Goal: Task Accomplishment & Management: Manage account settings

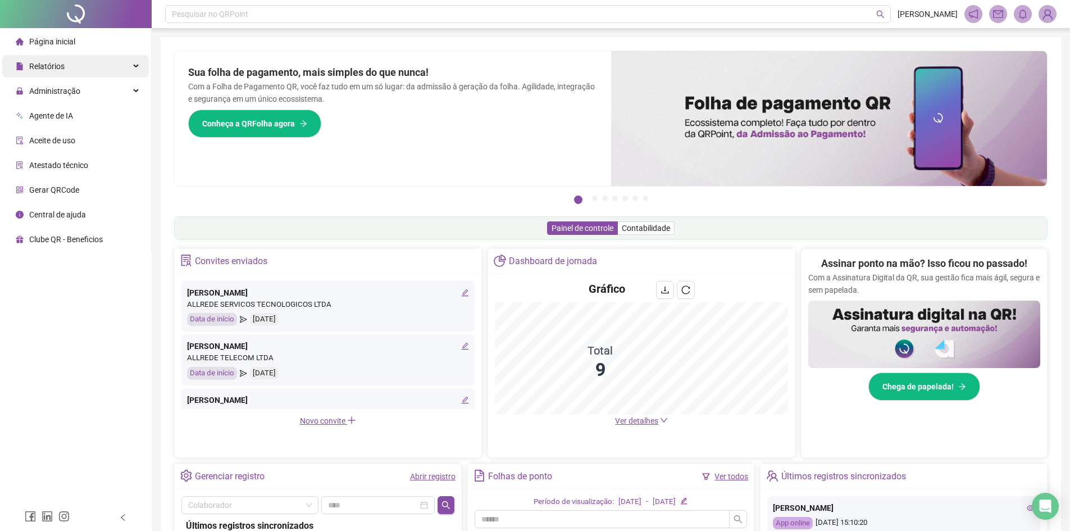
click at [50, 65] on span "Relatórios" at bounding box center [46, 66] width 35 height 9
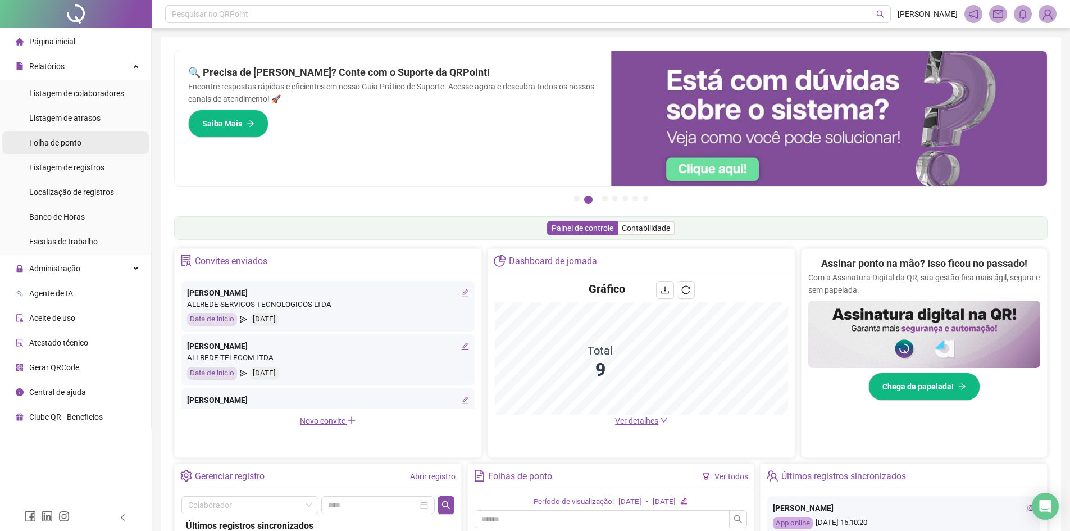
click at [77, 147] on span "Folha de ponto" at bounding box center [55, 142] width 52 height 9
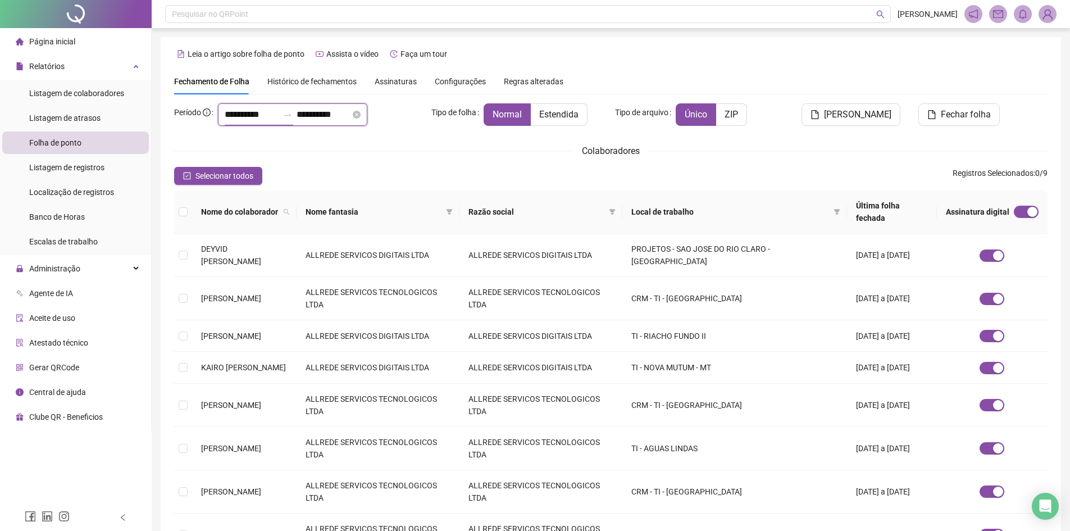
click at [262, 118] on input "**********" at bounding box center [252, 114] width 54 height 13
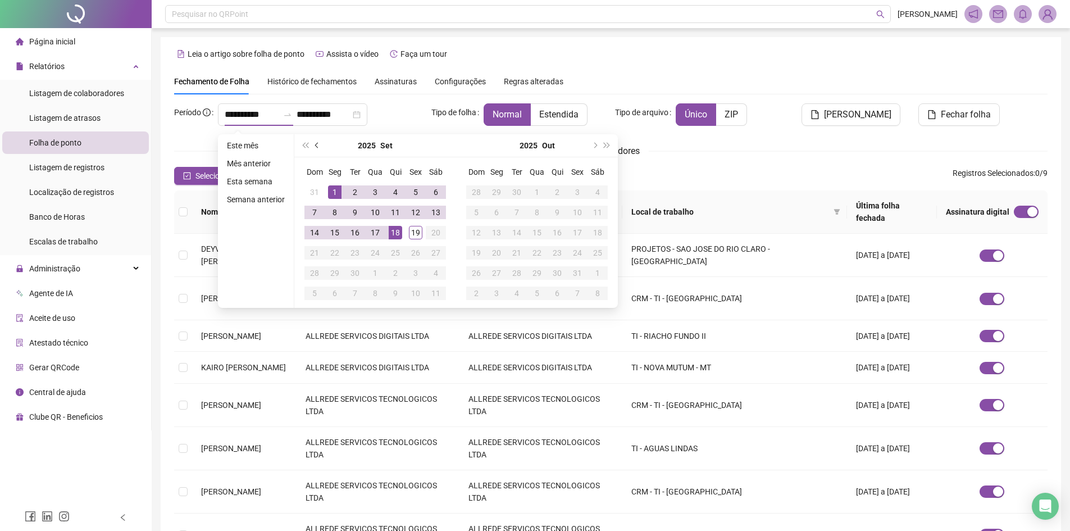
click at [318, 148] on button "prev-year" at bounding box center [317, 145] width 12 height 22
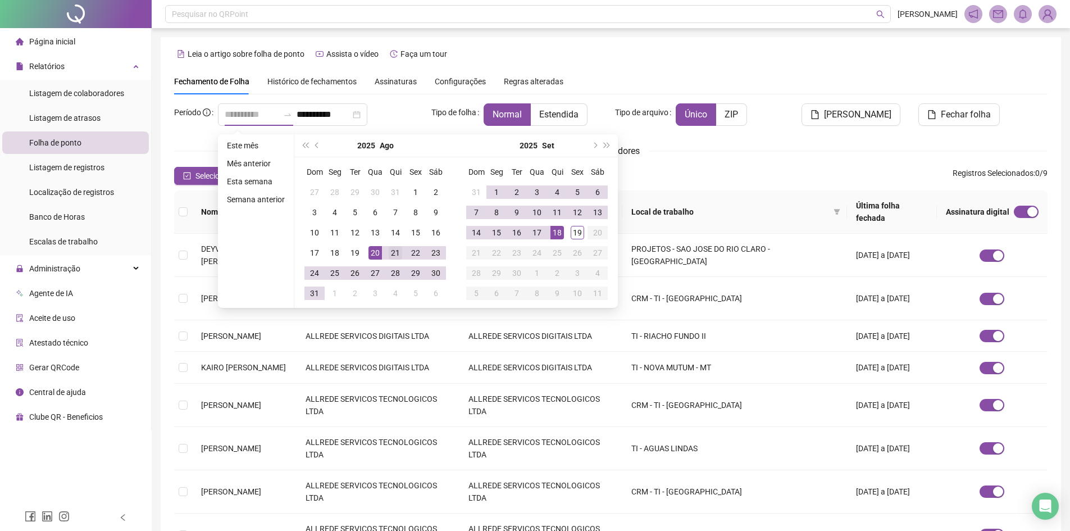
type input "**********"
click at [395, 254] on div "21" at bounding box center [395, 252] width 13 height 13
type input "**********"
click at [573, 234] on div "19" at bounding box center [576, 232] width 13 height 13
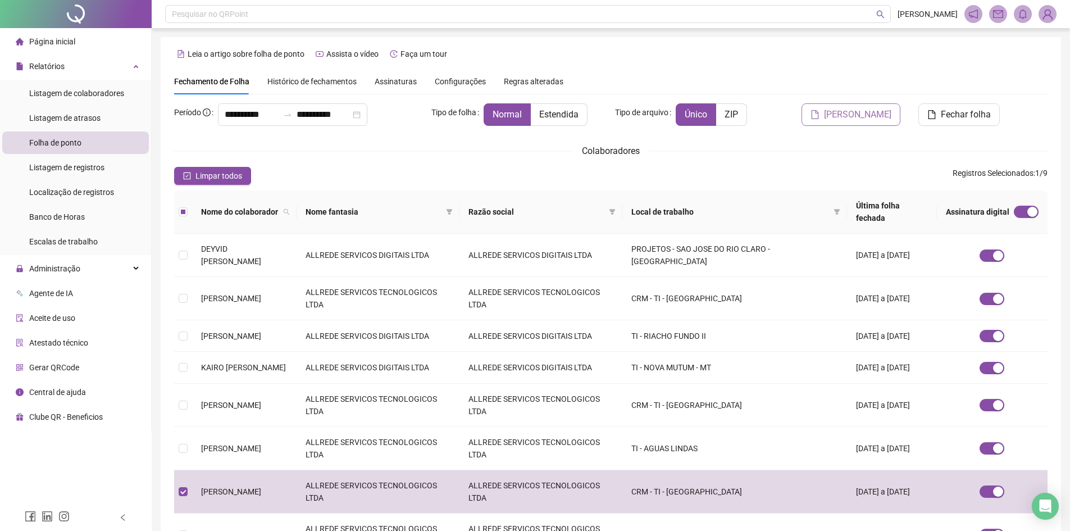
click at [865, 112] on span "[PERSON_NAME]" at bounding box center [857, 114] width 67 height 13
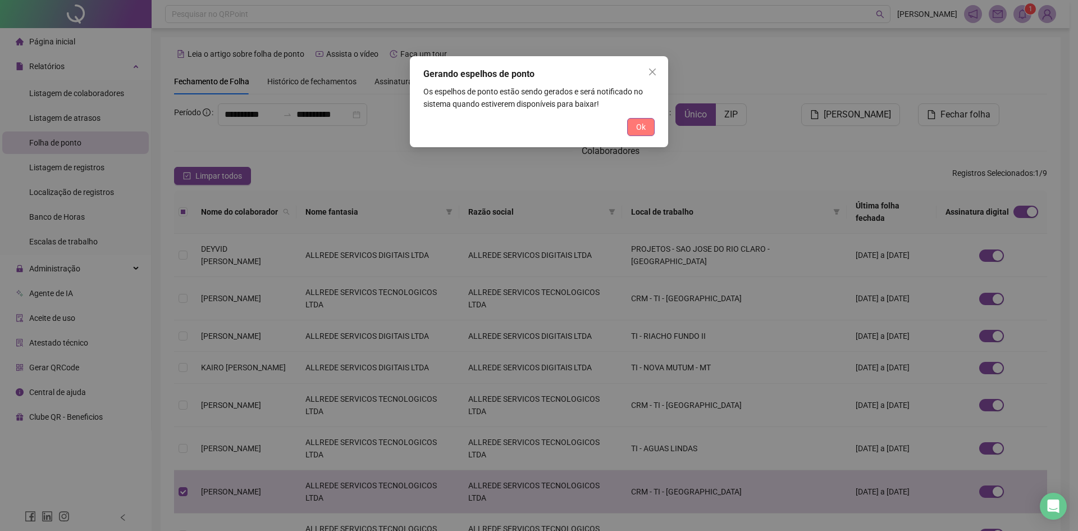
click at [643, 126] on span "Ok" at bounding box center [641, 127] width 10 height 12
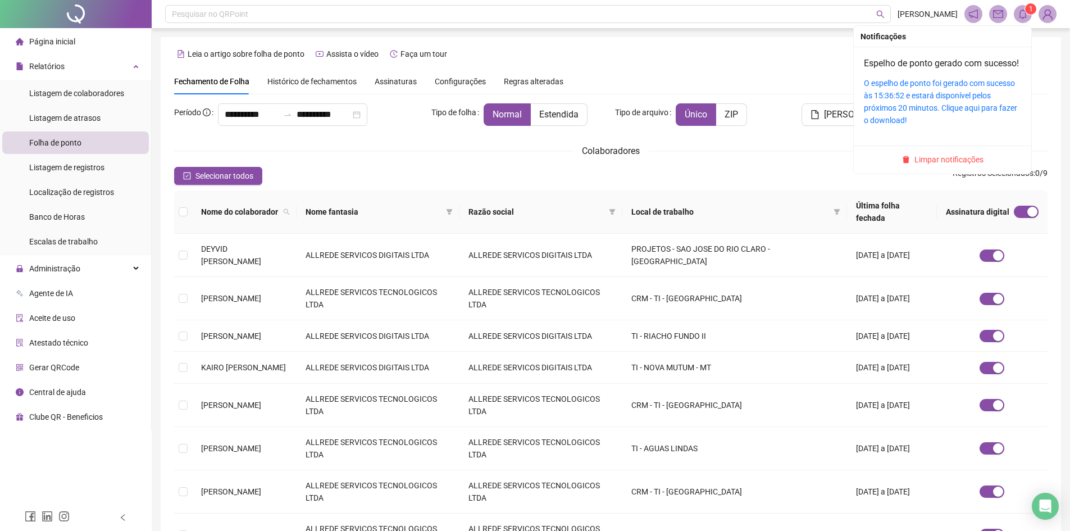
click at [1026, 16] on icon "bell" at bounding box center [1022, 14] width 10 height 10
click at [910, 103] on div "O espelho de ponto foi gerado com sucesso às 15:36:52 e estará disponível pelos…" at bounding box center [942, 101] width 157 height 49
click at [904, 97] on link "O espelho de ponto foi gerado com sucesso às 15:36:52 e estará disponível pelos…" at bounding box center [940, 102] width 153 height 46
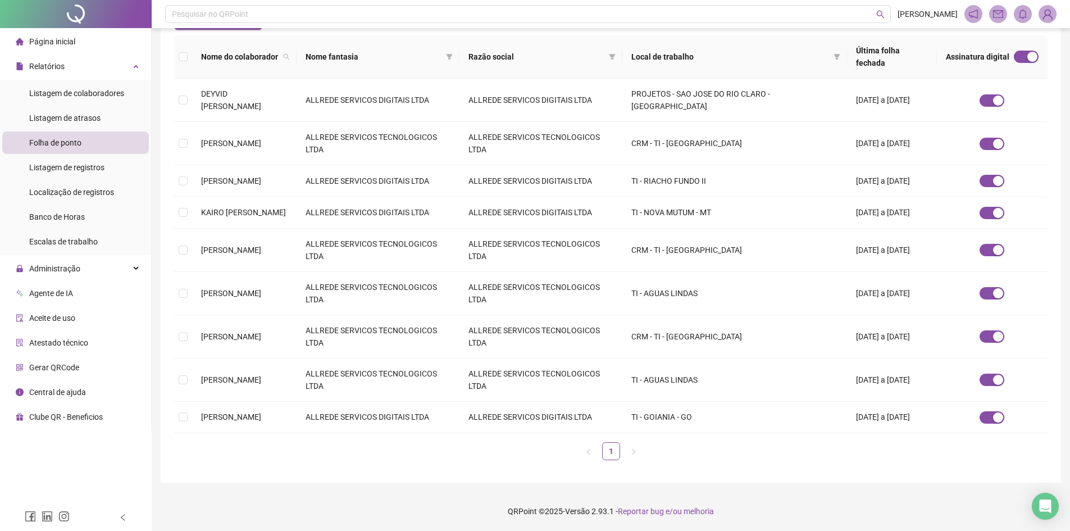
scroll to position [177, 0]
click at [69, 266] on span "Administração" at bounding box center [54, 268] width 51 height 9
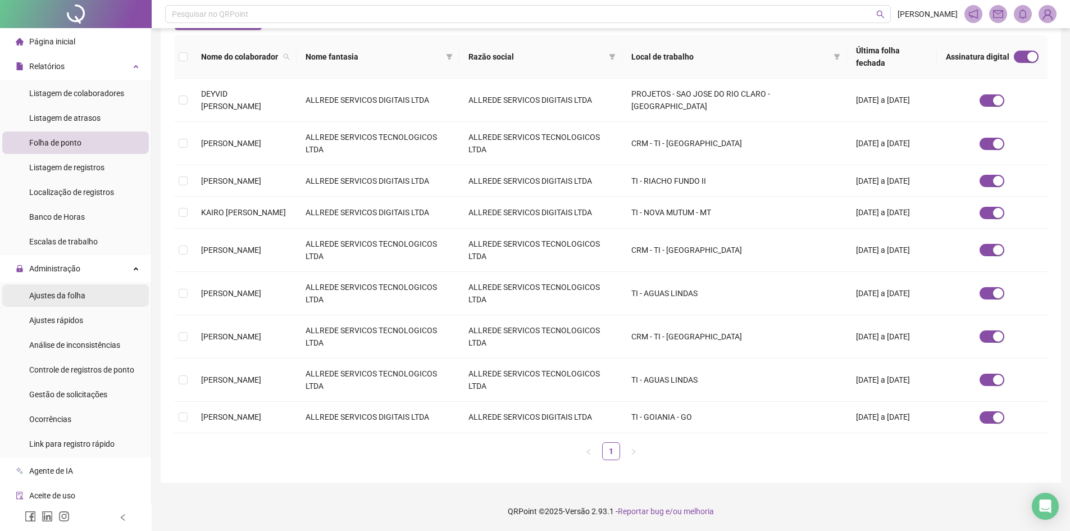
click at [75, 294] on span "Ajustes da folha" at bounding box center [57, 295] width 56 height 9
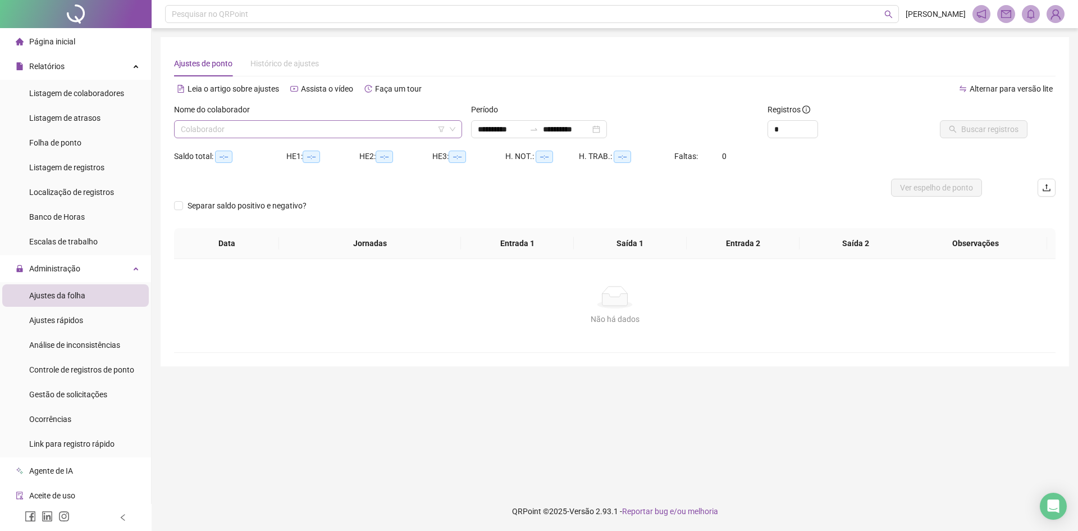
type input "**********"
click at [397, 129] on input "search" at bounding box center [313, 129] width 264 height 17
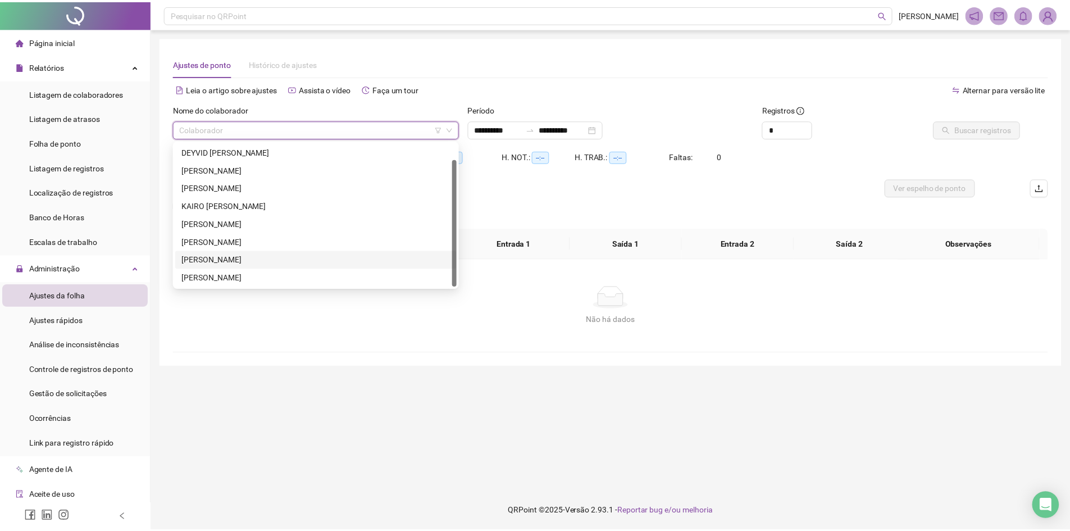
scroll to position [18, 0]
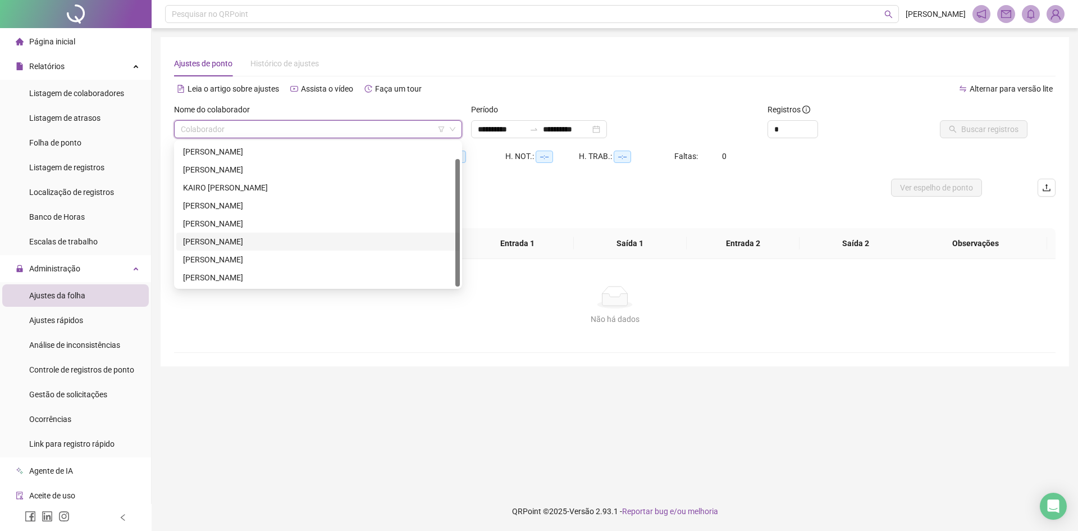
click at [300, 241] on div "[PERSON_NAME]" at bounding box center [318, 241] width 270 height 12
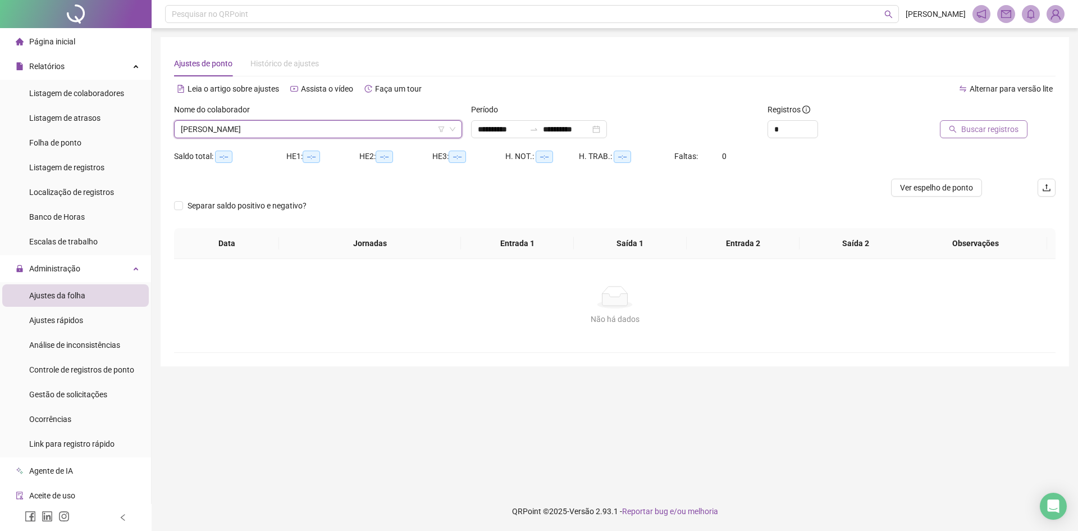
click at [983, 133] on span "Buscar registros" at bounding box center [989, 129] width 57 height 12
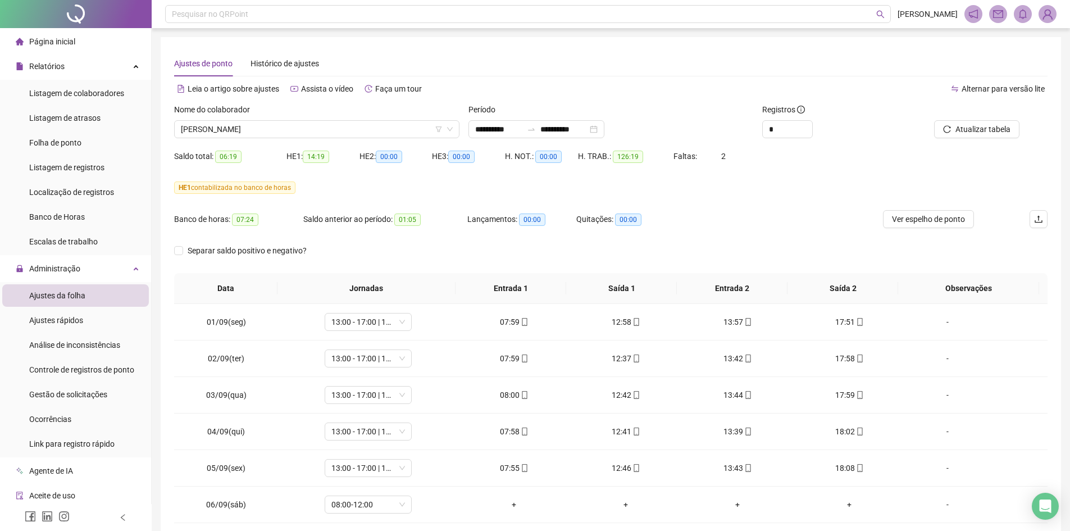
click at [725, 188] on div "HE 1 contabilizada no banco de horas" at bounding box center [610, 187] width 873 height 12
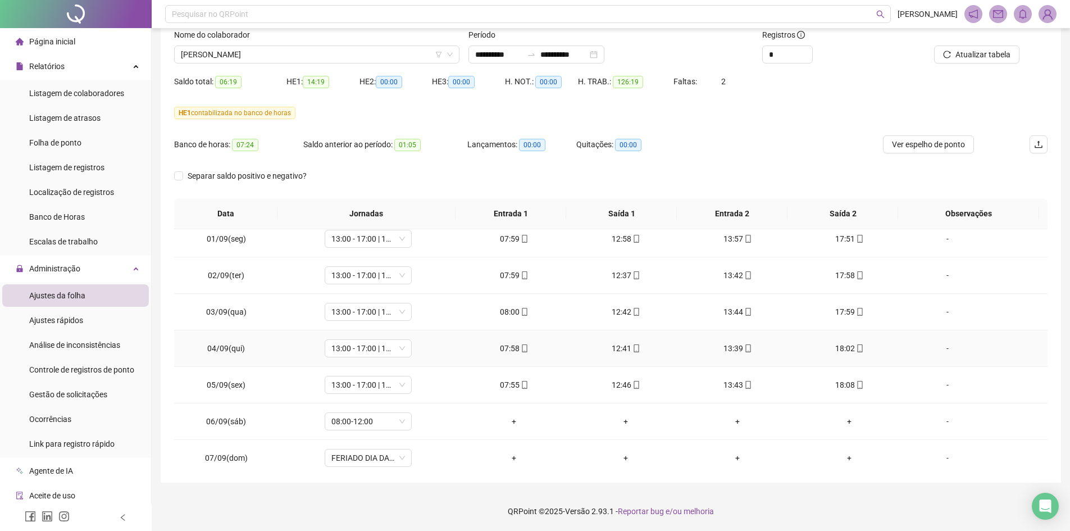
scroll to position [0, 0]
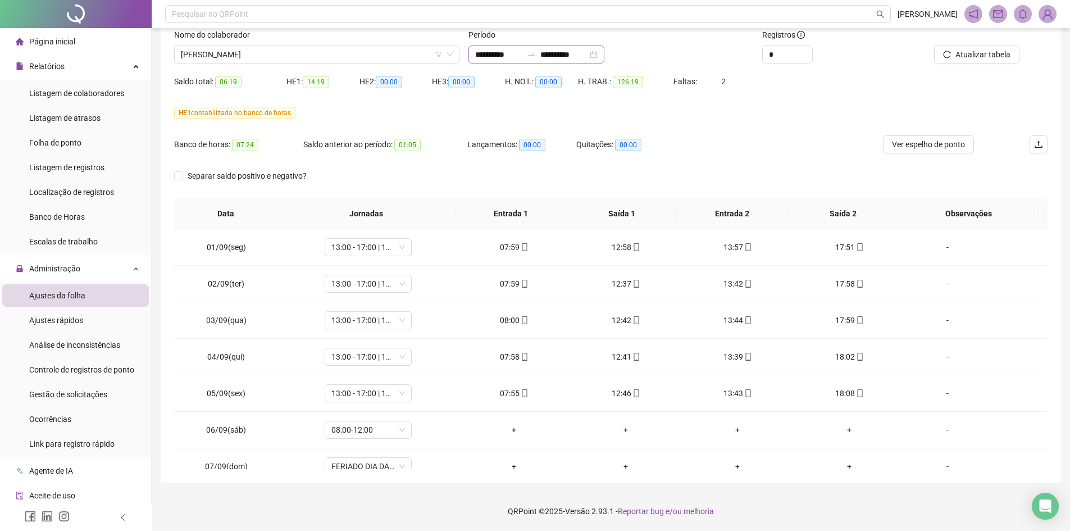
click at [604, 55] on div "**********" at bounding box center [536, 54] width 136 height 18
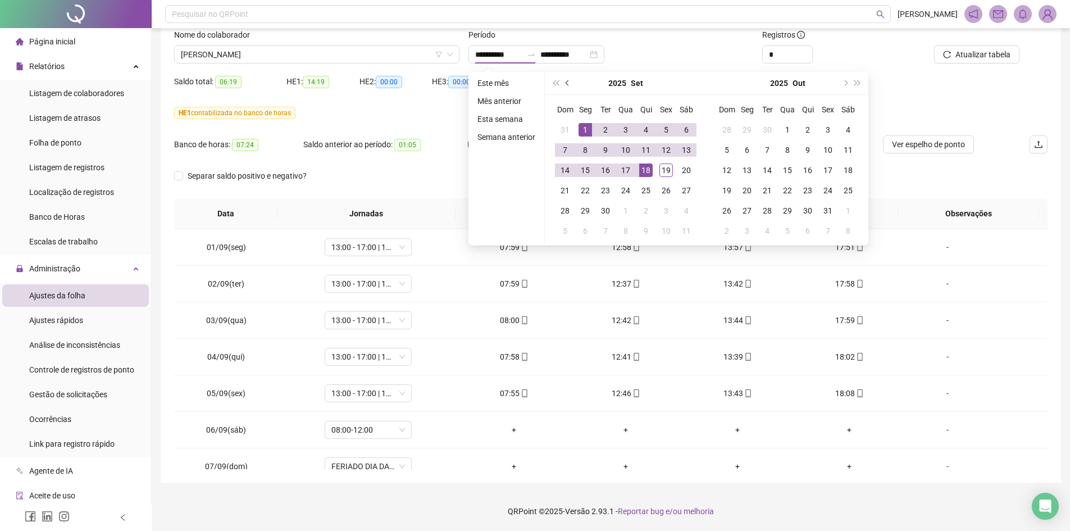
click at [568, 83] on span "prev-year" at bounding box center [568, 83] width 6 height 6
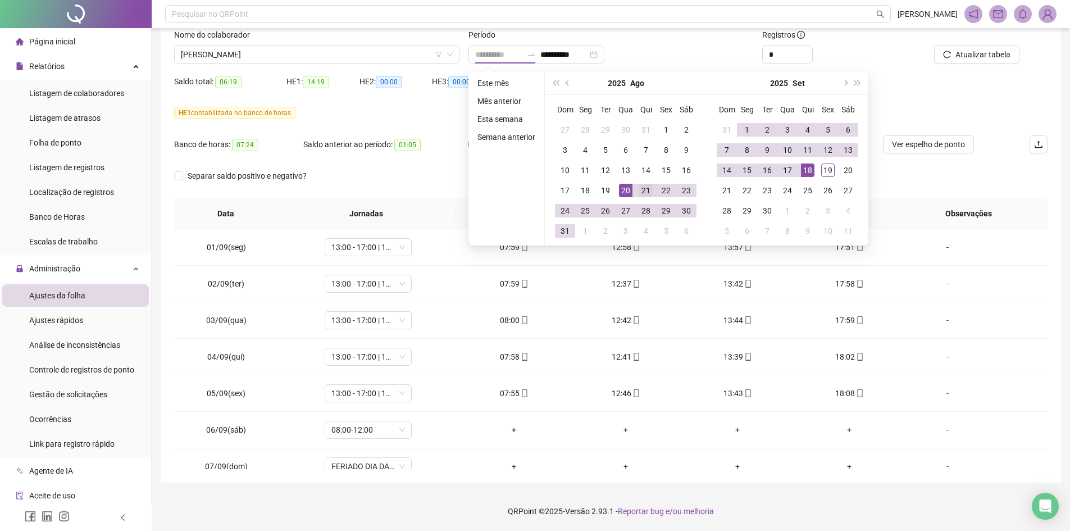
type input "**********"
click at [646, 190] on div "21" at bounding box center [645, 190] width 13 height 13
type input "**********"
click at [828, 167] on div "19" at bounding box center [827, 169] width 13 height 13
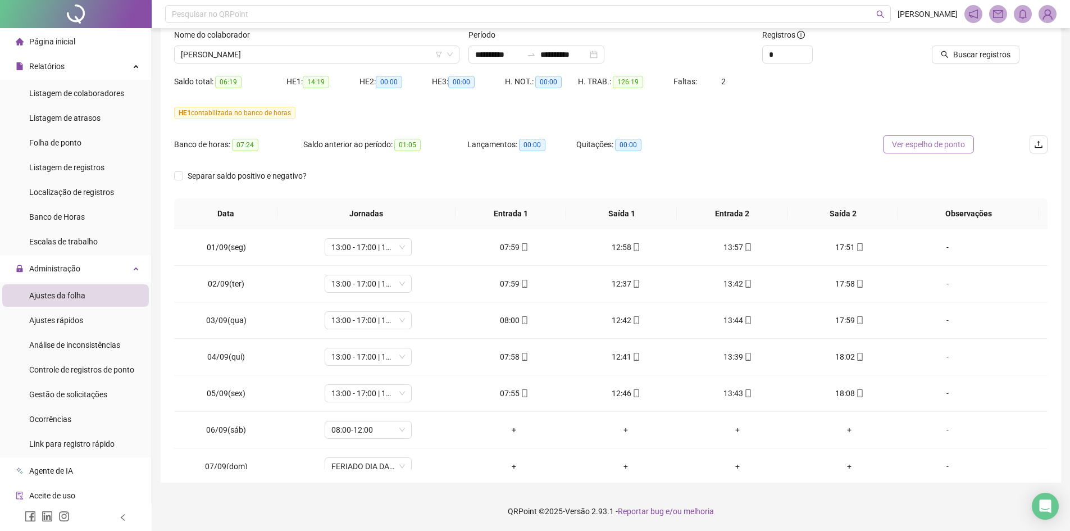
click at [950, 141] on span "Ver espelho de ponto" at bounding box center [928, 144] width 73 height 12
click at [807, 52] on icon "up" at bounding box center [806, 51] width 4 height 4
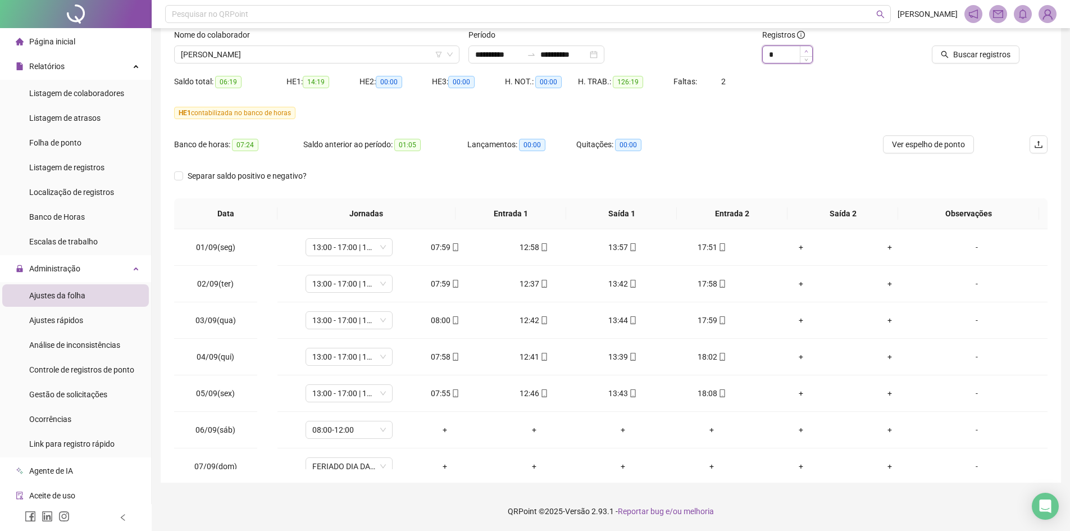
type input "*"
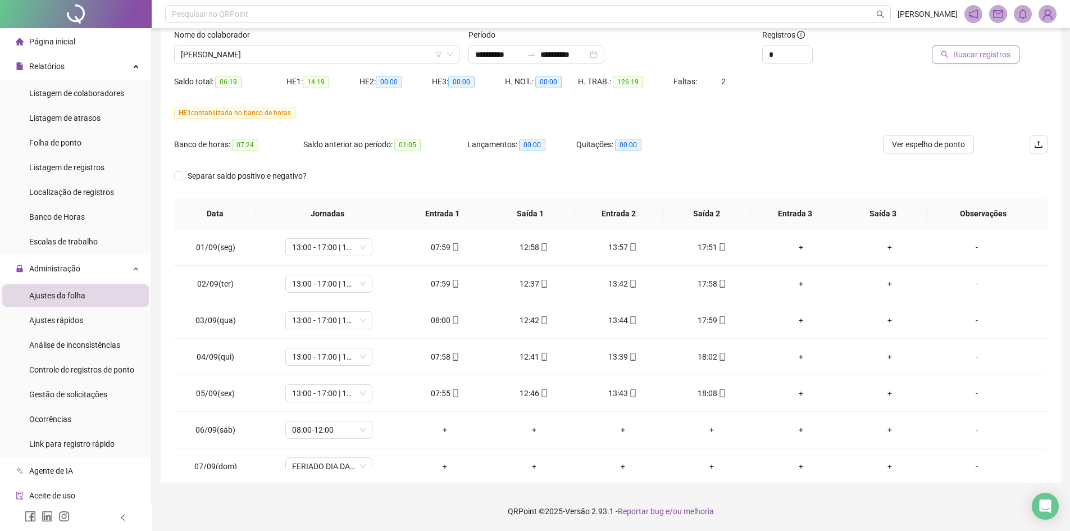
click at [971, 49] on span "Buscar registros" at bounding box center [981, 54] width 57 height 12
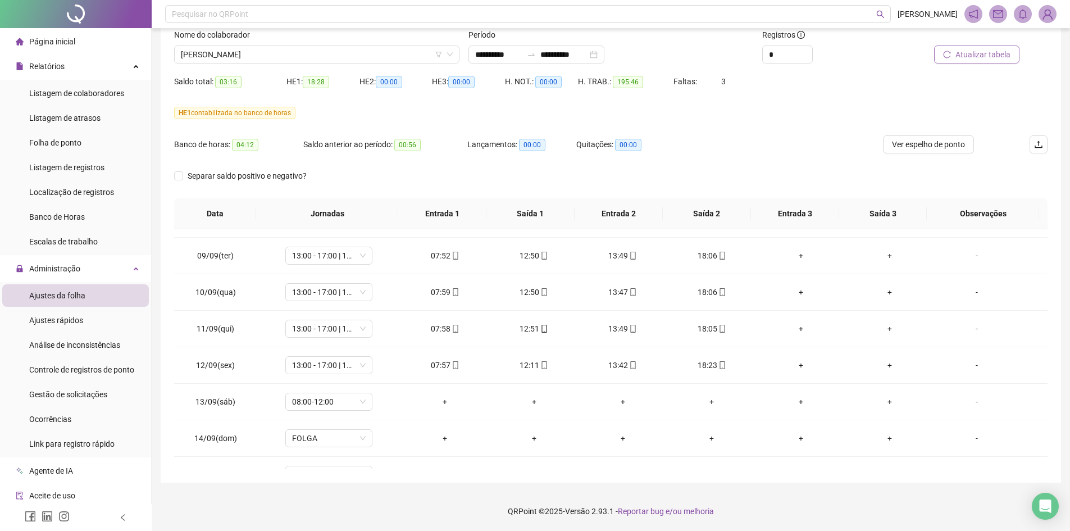
scroll to position [730, 0]
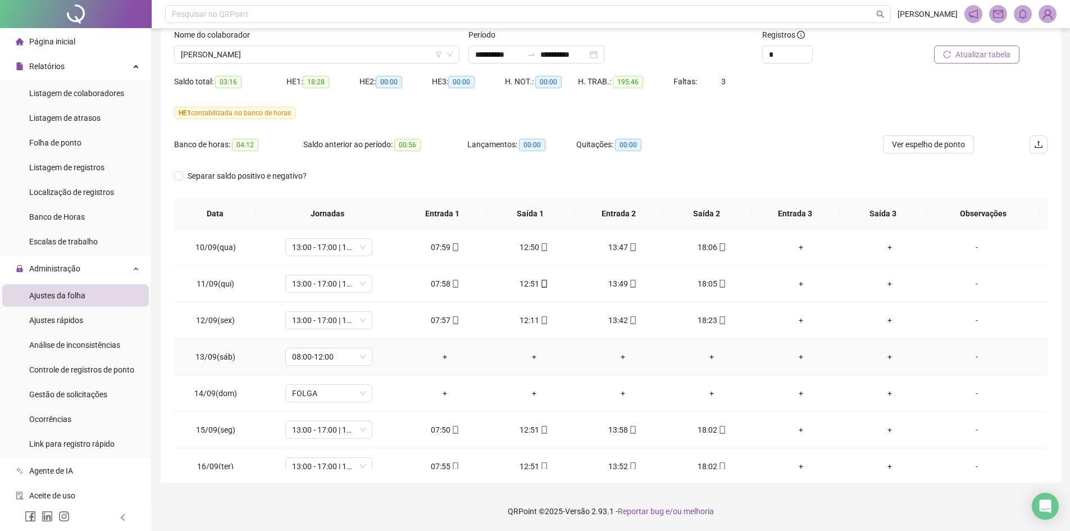
click at [970, 355] on div "-" at bounding box center [976, 356] width 66 height 12
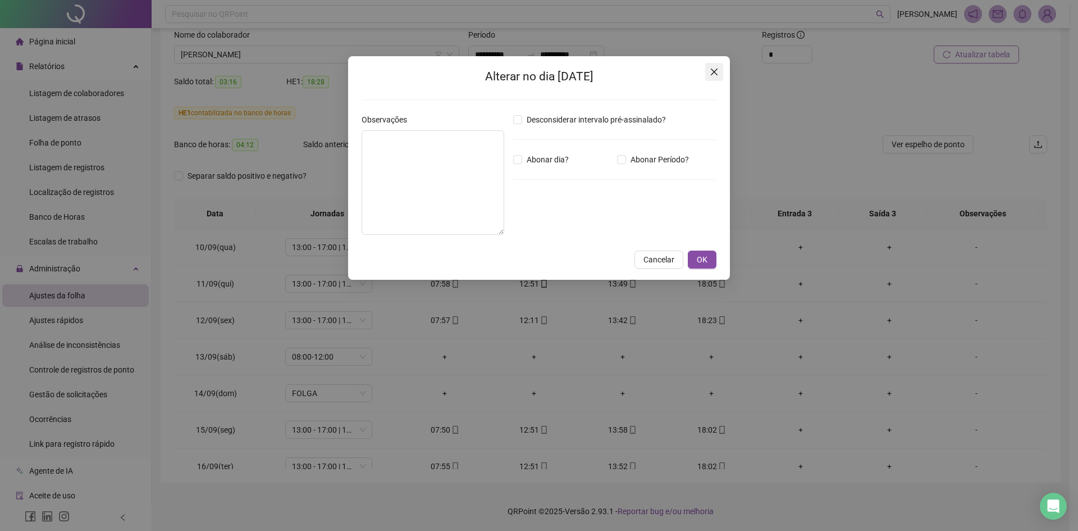
click at [713, 69] on icon "close" at bounding box center [714, 71] width 9 height 9
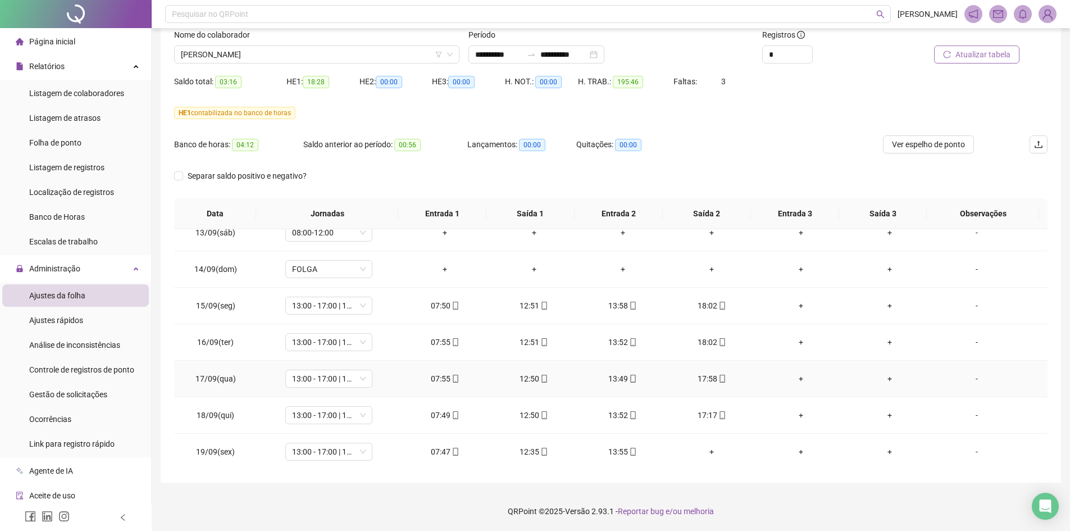
scroll to position [855, 0]
